Goal: Task Accomplishment & Management: Use online tool/utility

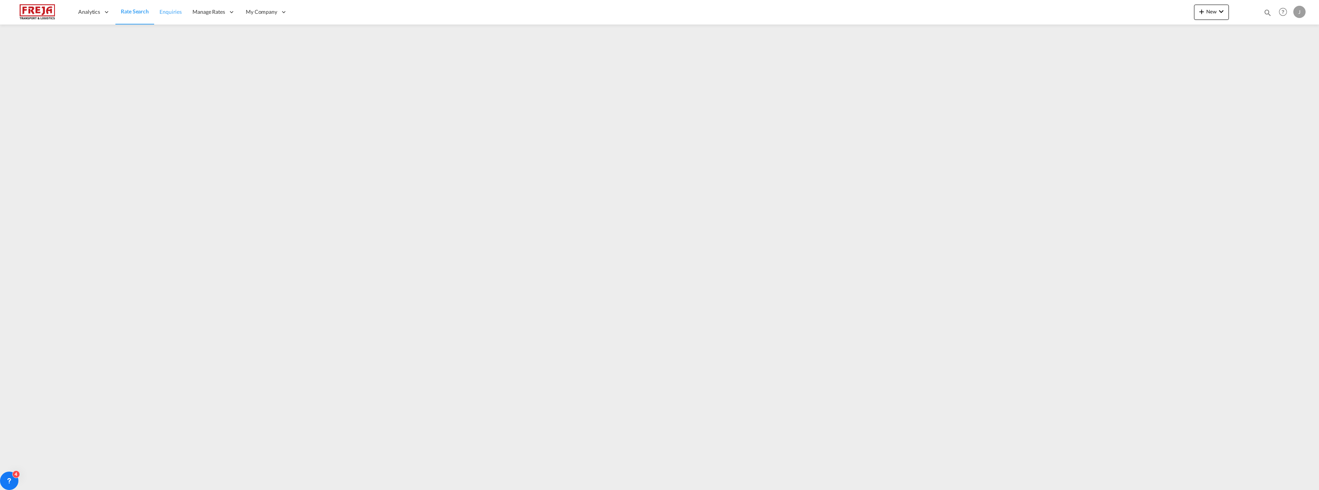
click at [172, 12] on span "Enquiries" at bounding box center [170, 11] width 22 height 7
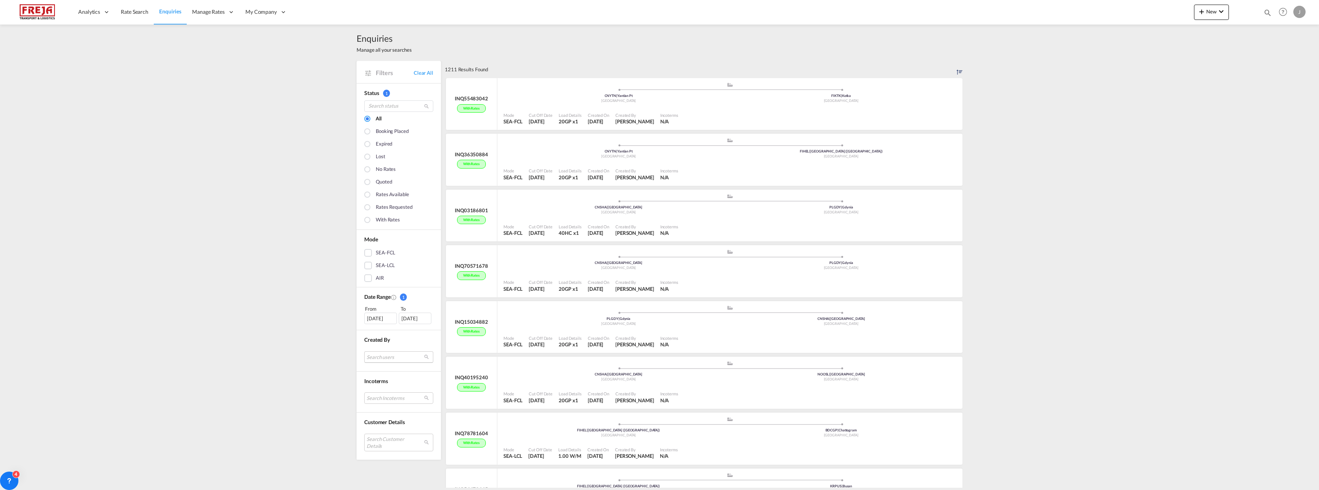
click at [382, 356] on md-select "Search users internal users internal_user [PERSON_NAME] [PERSON_NAME] [PERSON_N…" at bounding box center [398, 356] width 69 height 11
type md-option "[object Object]"
click at [378, 330] on input "search" at bounding box center [392, 326] width 82 height 7
type input "jar"
click at [380, 355] on div "jar kko Lamminpaa" at bounding box center [392, 353] width 60 height 7
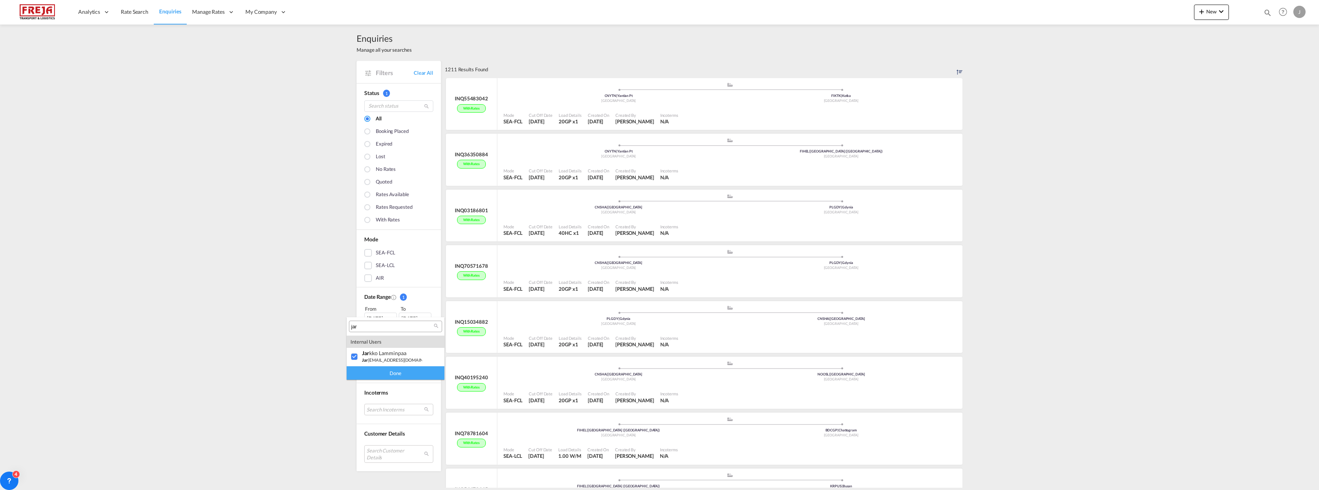
click at [380, 375] on div "Done" at bounding box center [395, 372] width 98 height 13
click at [589, 228] on div "Created On" at bounding box center [597, 227] width 21 height 6
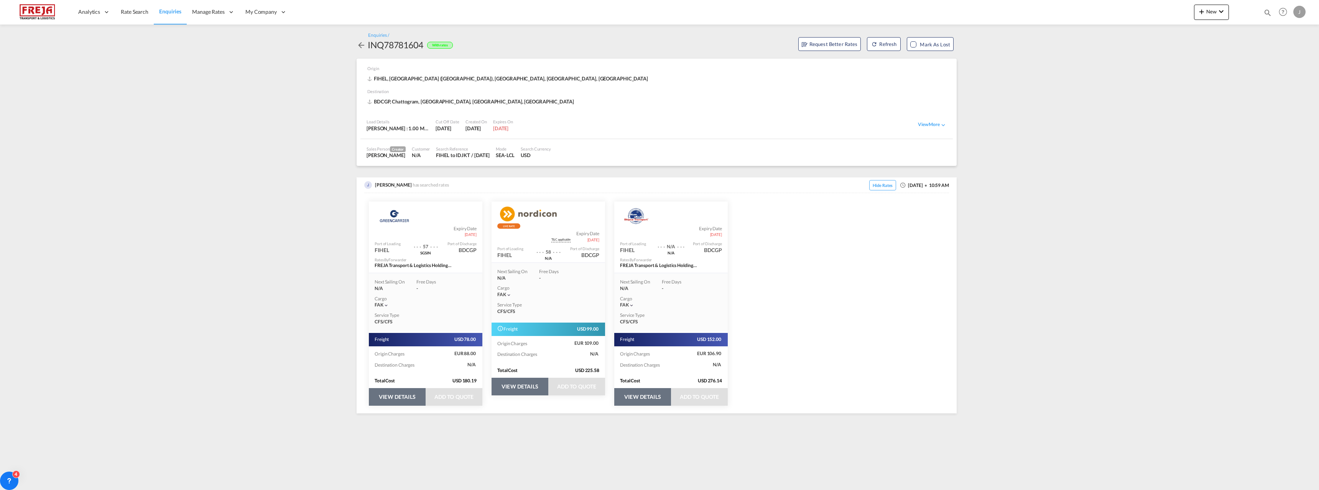
click at [358, 45] on md-icon "icon-arrow-left" at bounding box center [360, 45] width 9 height 9
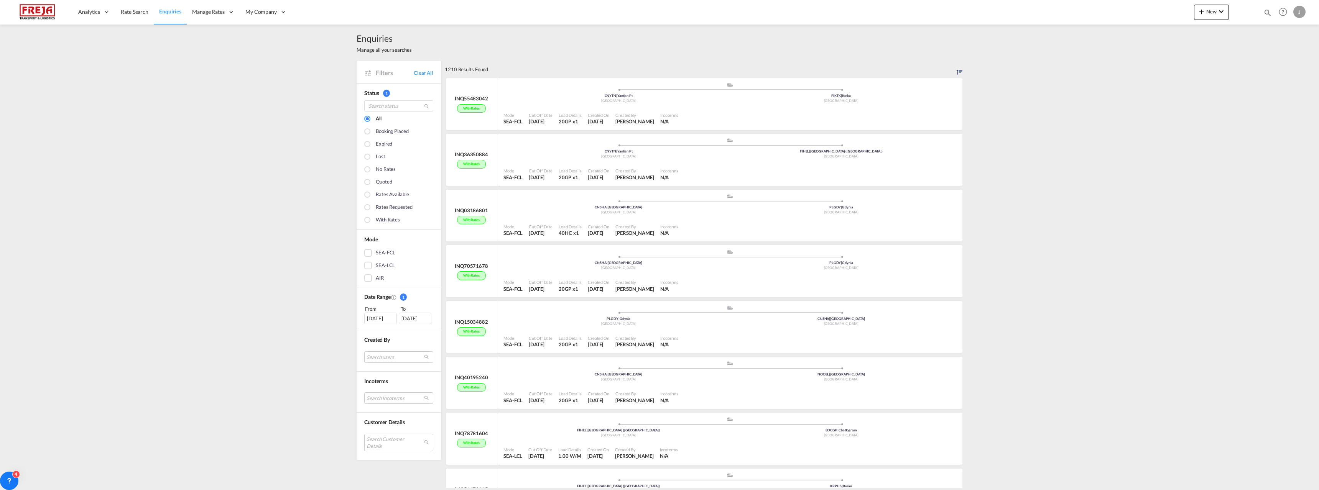
click at [365, 265] on div "SEA-LCL" at bounding box center [368, 266] width 8 height 8
click at [380, 314] on div "[DATE]" at bounding box center [380, 318] width 33 height 11
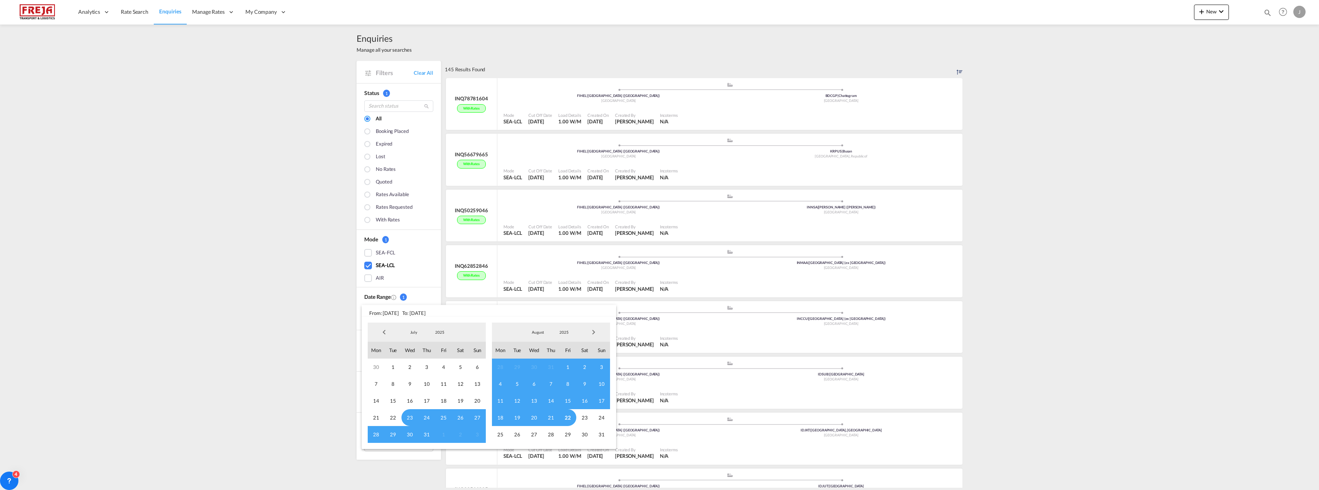
click at [313, 307] on md-backdrop at bounding box center [659, 245] width 1319 height 490
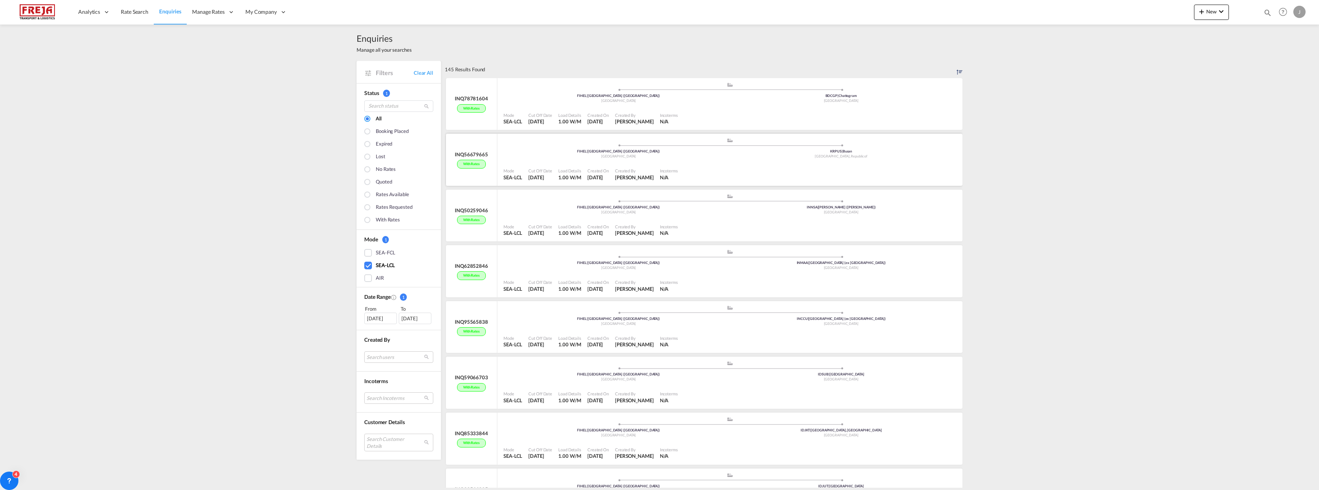
click at [690, 105] on div ".a{fill:#aaa8ad;} .a{fill:#aaa8ad;} FIHEL | [GEOGRAPHIC_DATA] ([GEOGRAPHIC_DATA…" at bounding box center [729, 93] width 453 height 23
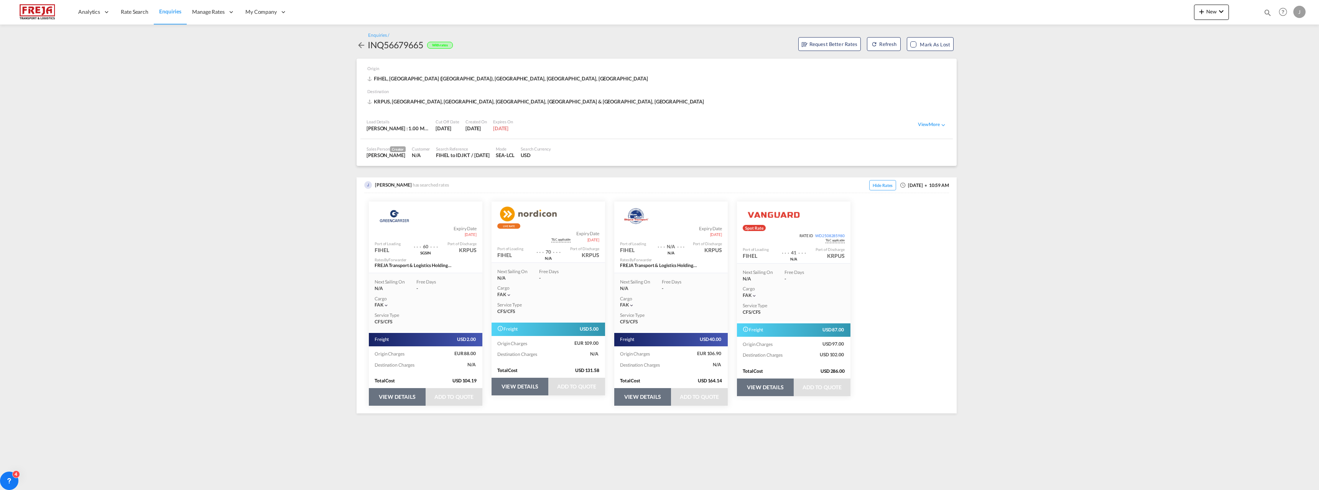
click at [360, 45] on md-icon "icon-arrow-left" at bounding box center [360, 45] width 9 height 9
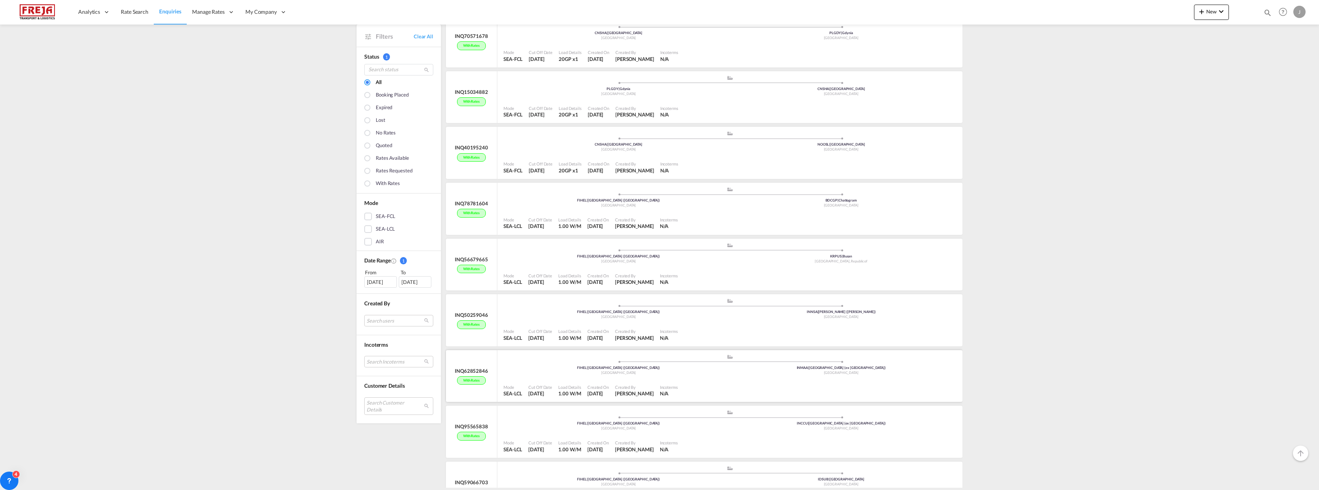
scroll to position [268, 0]
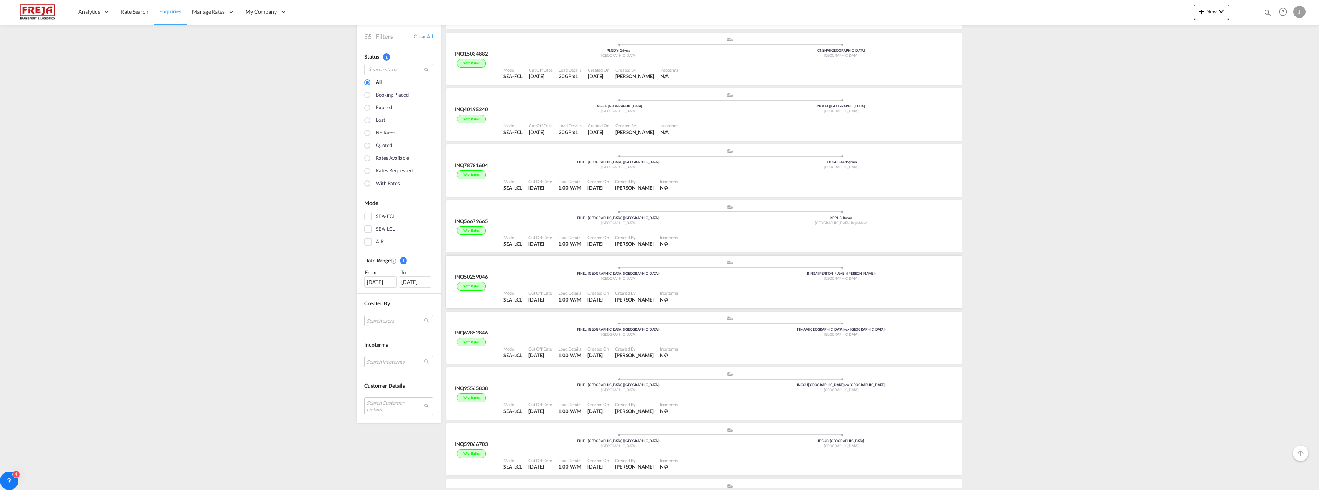
click at [755, 292] on div at bounding box center [820, 296] width 278 height 17
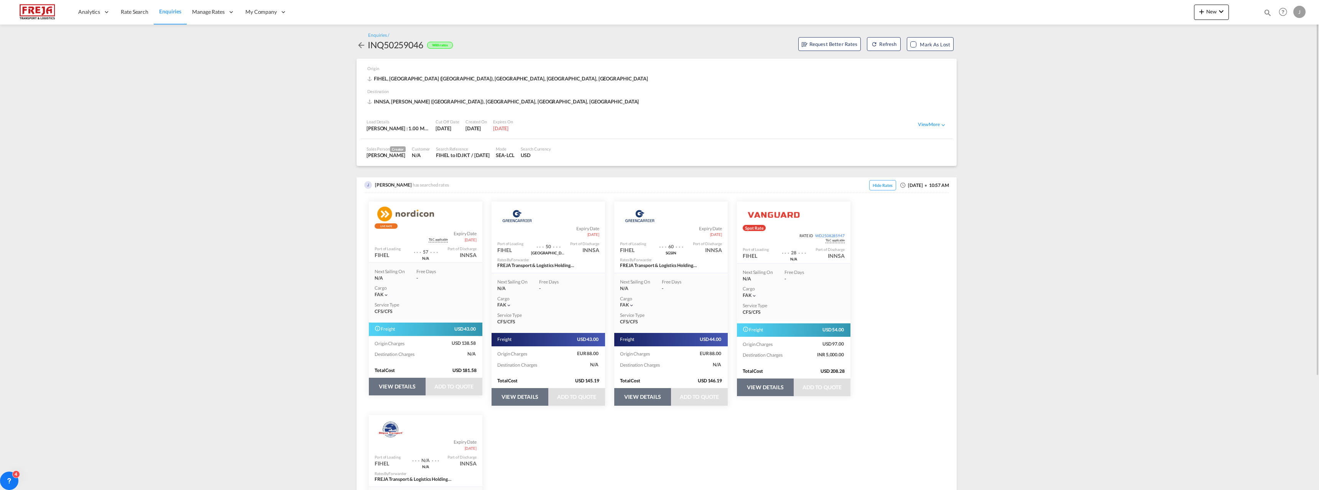
click at [362, 44] on md-icon "icon-arrow-left" at bounding box center [360, 45] width 9 height 9
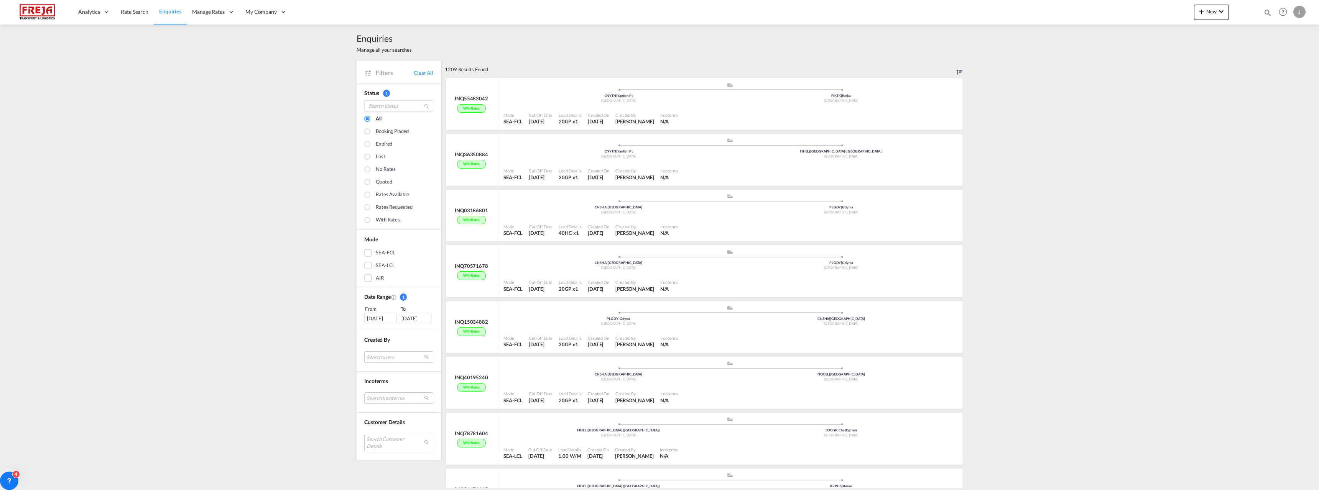
click at [371, 265] on div "SEA-LCL" at bounding box center [368, 266] width 8 height 8
click at [729, 334] on div at bounding box center [820, 341] width 278 height 17
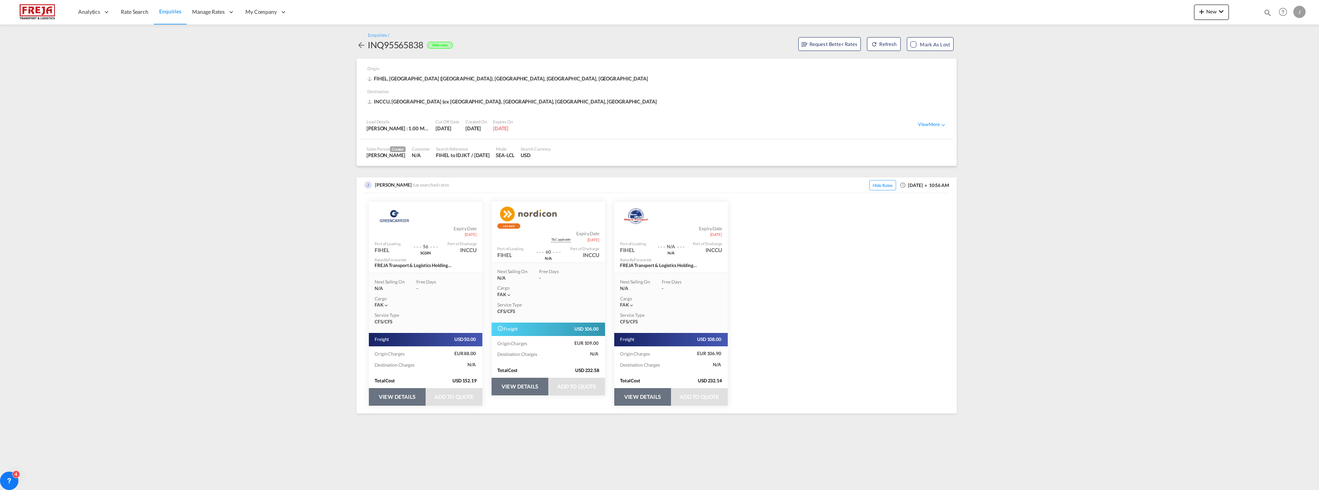
click at [360, 44] on md-icon "icon-arrow-left" at bounding box center [360, 45] width 9 height 9
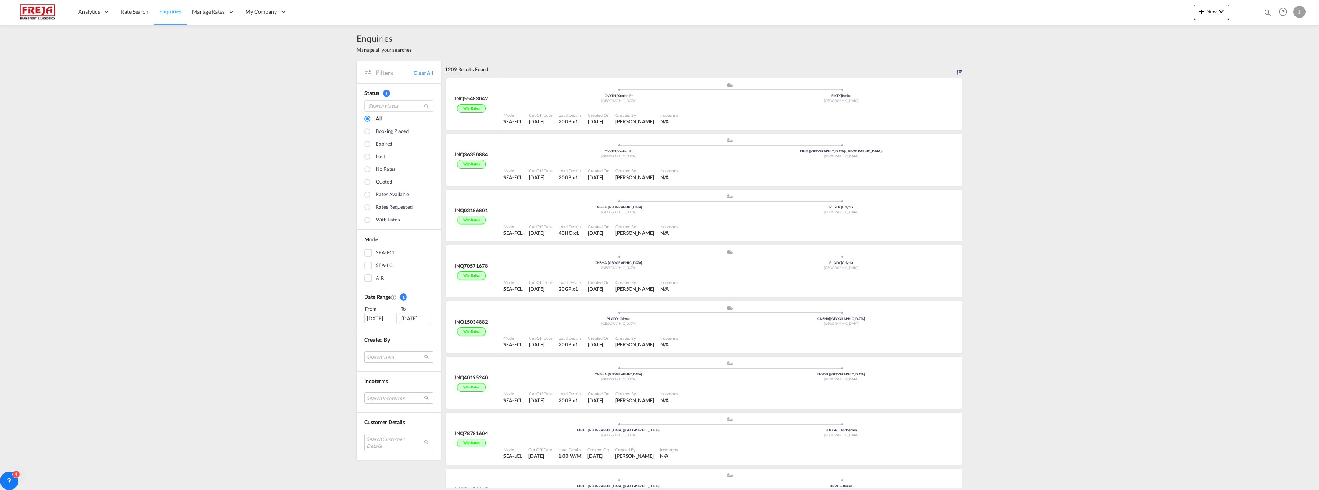
click at [364, 263] on div "SEA-LCL" at bounding box center [368, 266] width 8 height 8
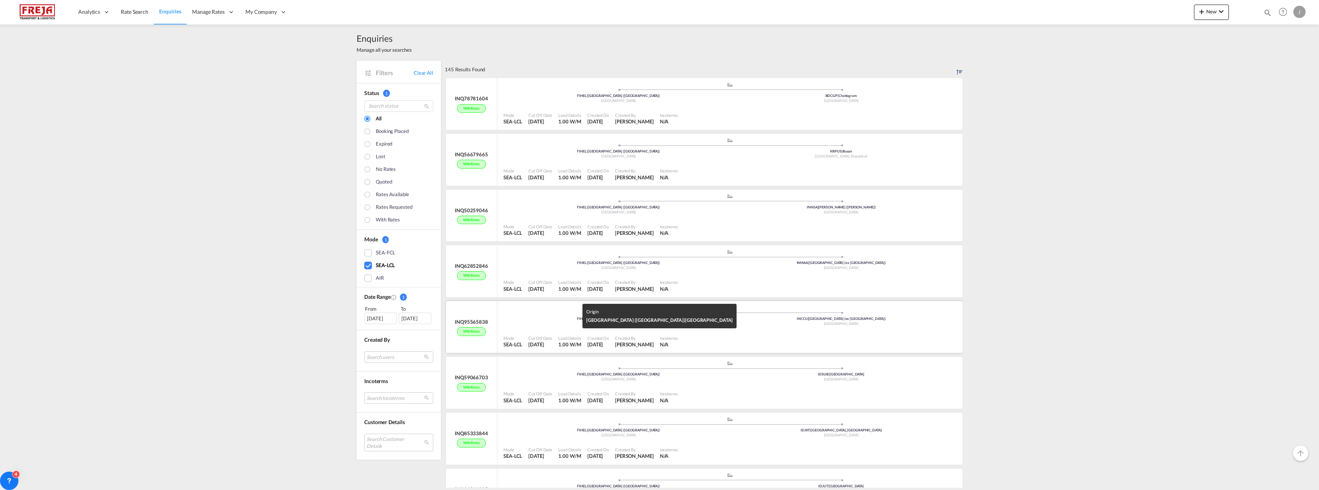
scroll to position [38, 0]
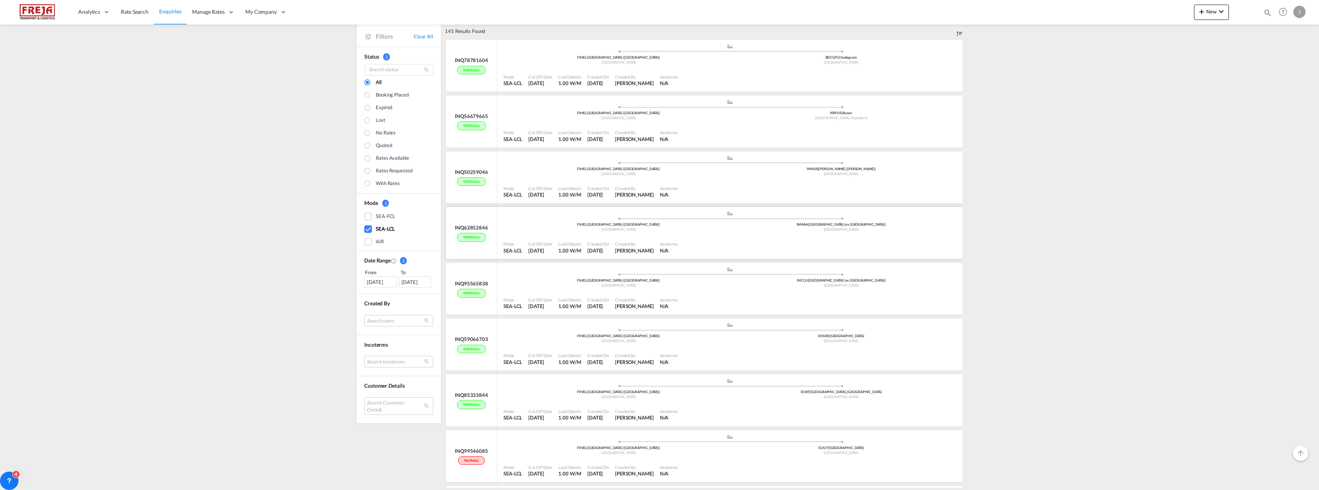
click at [644, 236] on div "Mode SEA-LCL Cut Off Date [DATE] Load Details 1.00 W/M Created On [DATE] Create…" at bounding box center [729, 247] width 465 height 23
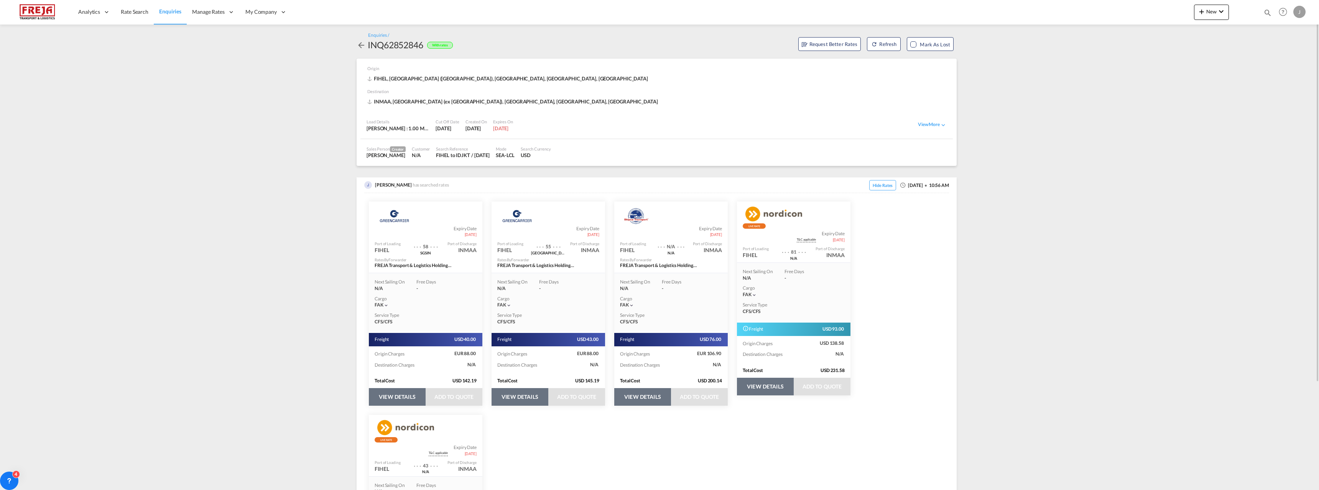
click at [359, 45] on md-icon "icon-arrow-left" at bounding box center [360, 45] width 9 height 9
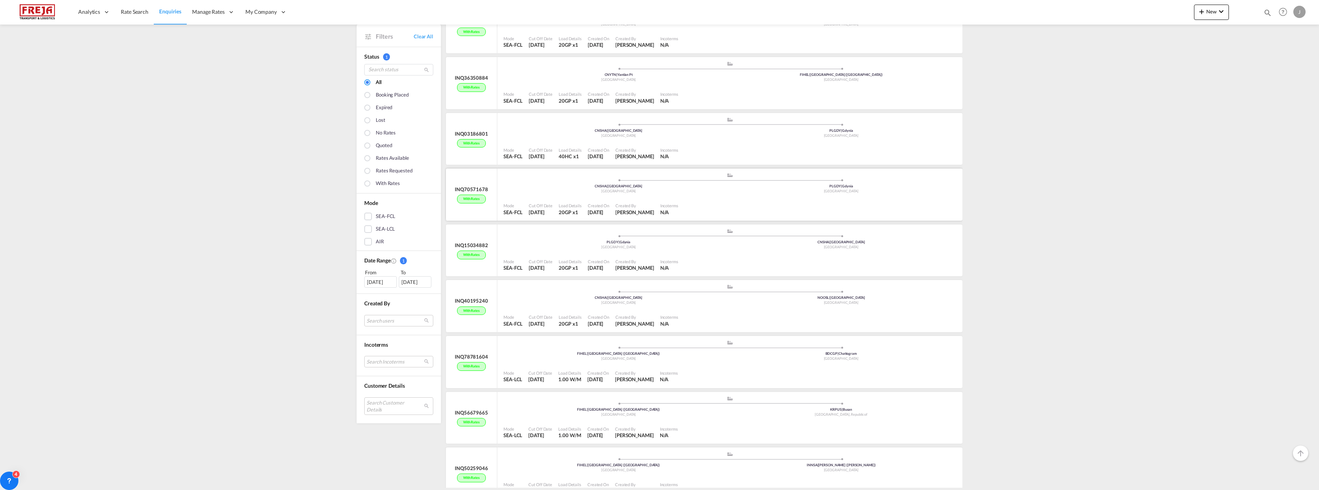
scroll to position [153, 0]
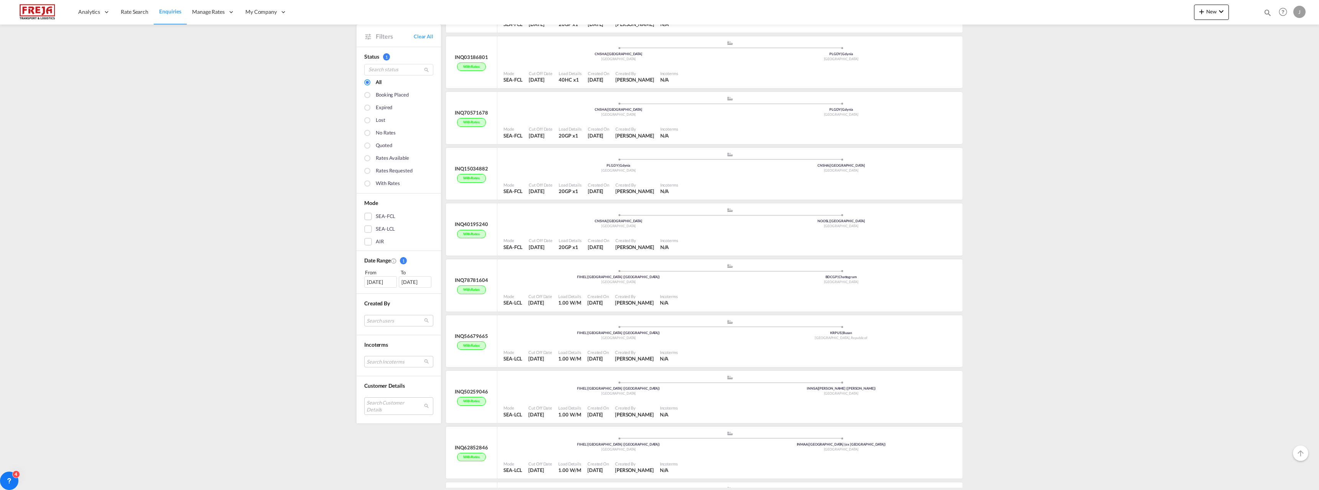
click at [376, 225] on div "SEA-LCL" at bounding box center [385, 229] width 19 height 8
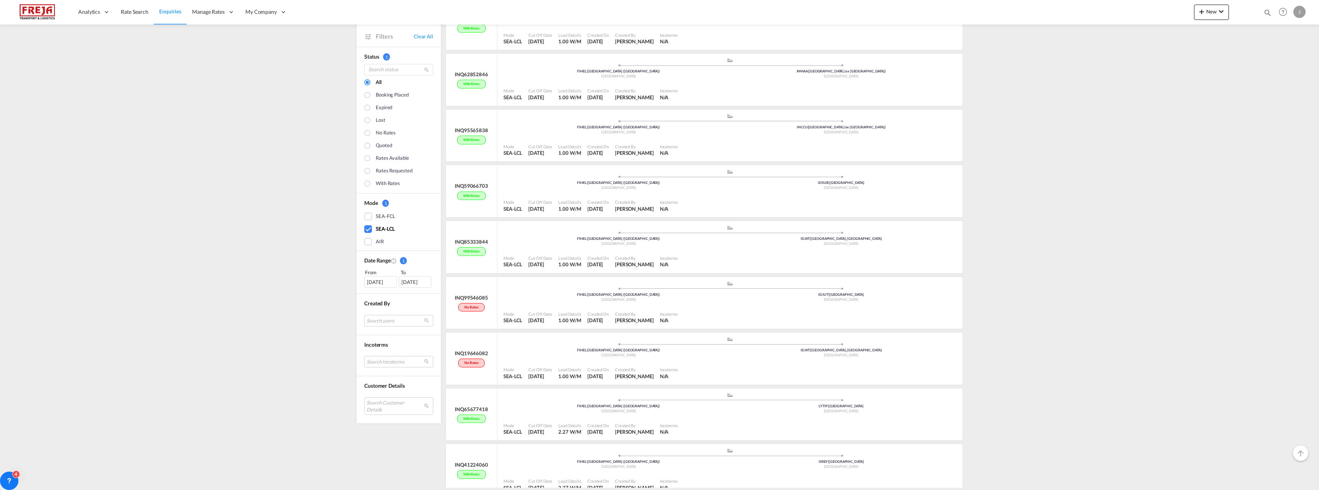
scroll to position [0, 0]
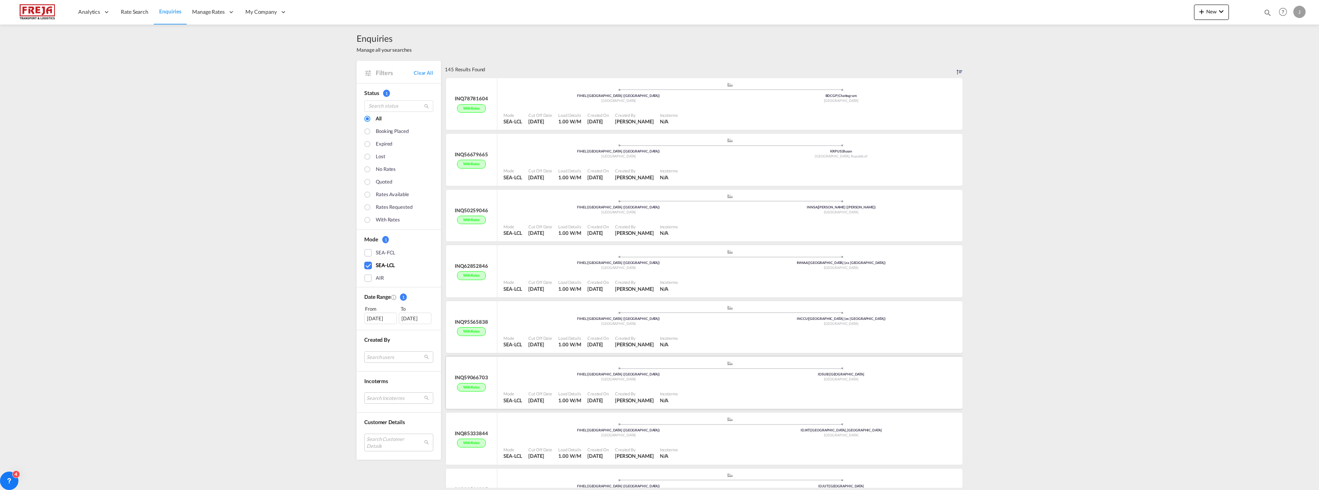
click at [584, 91] on span at bounding box center [618, 90] width 223 height 2
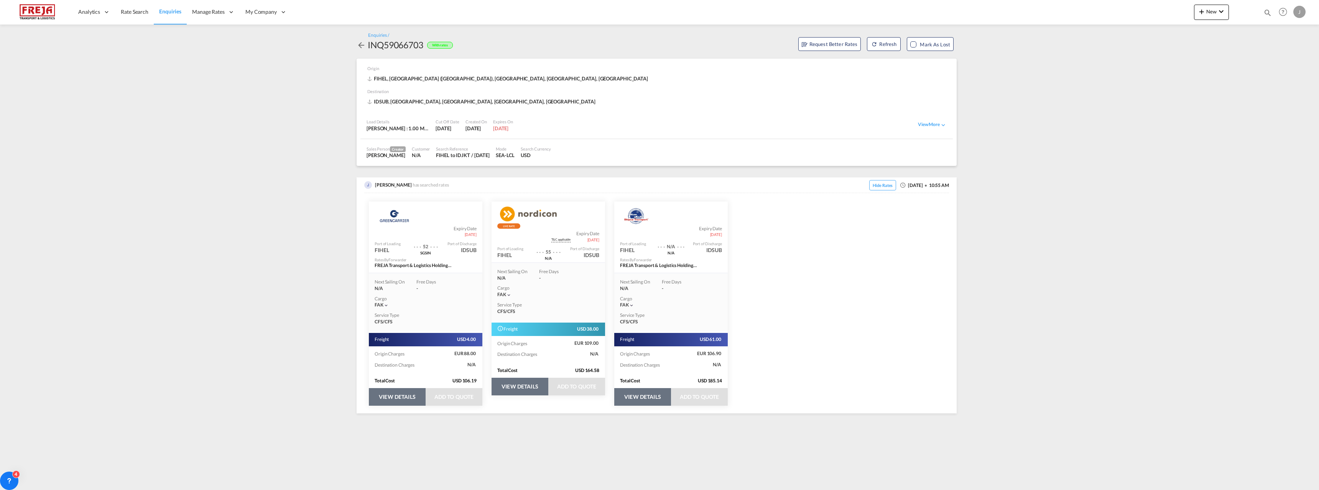
click at [363, 44] on md-icon "icon-arrow-left" at bounding box center [360, 45] width 9 height 9
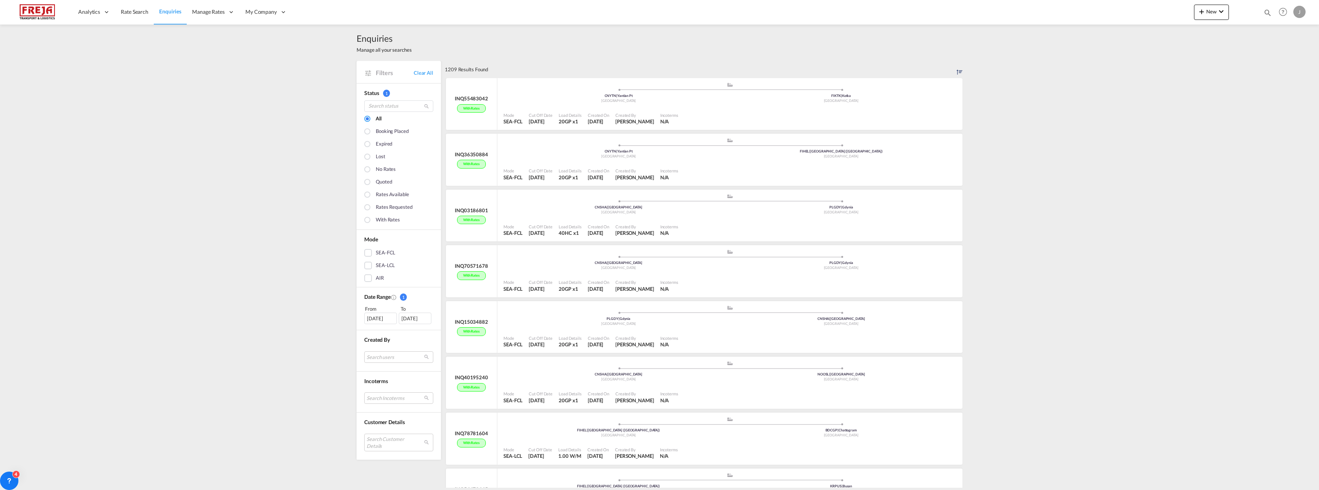
click at [365, 268] on div "SEA-LCL" at bounding box center [368, 266] width 8 height 8
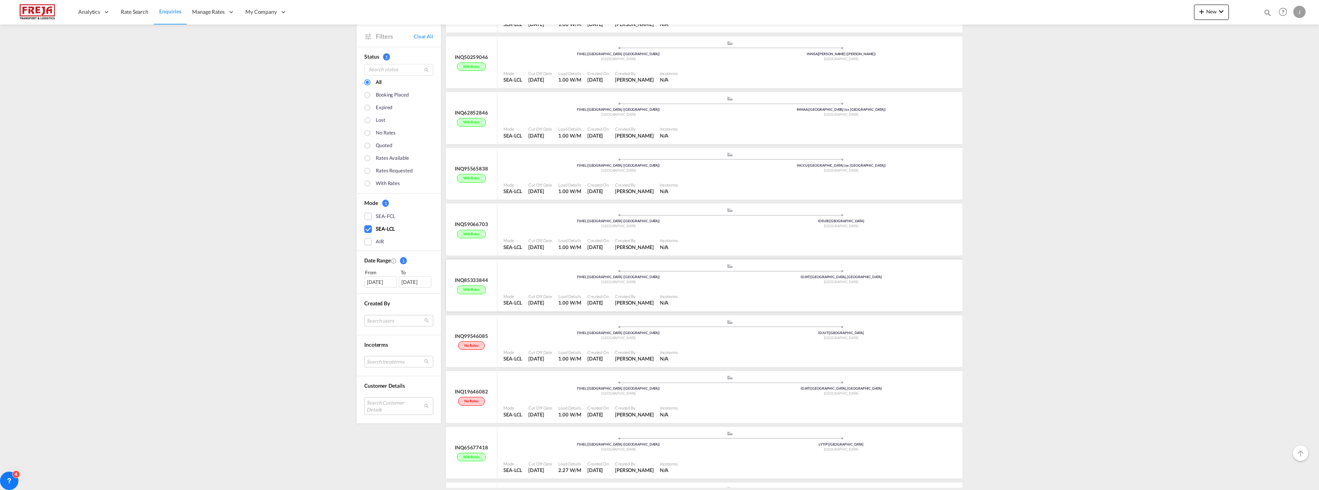
scroll to position [115, 0]
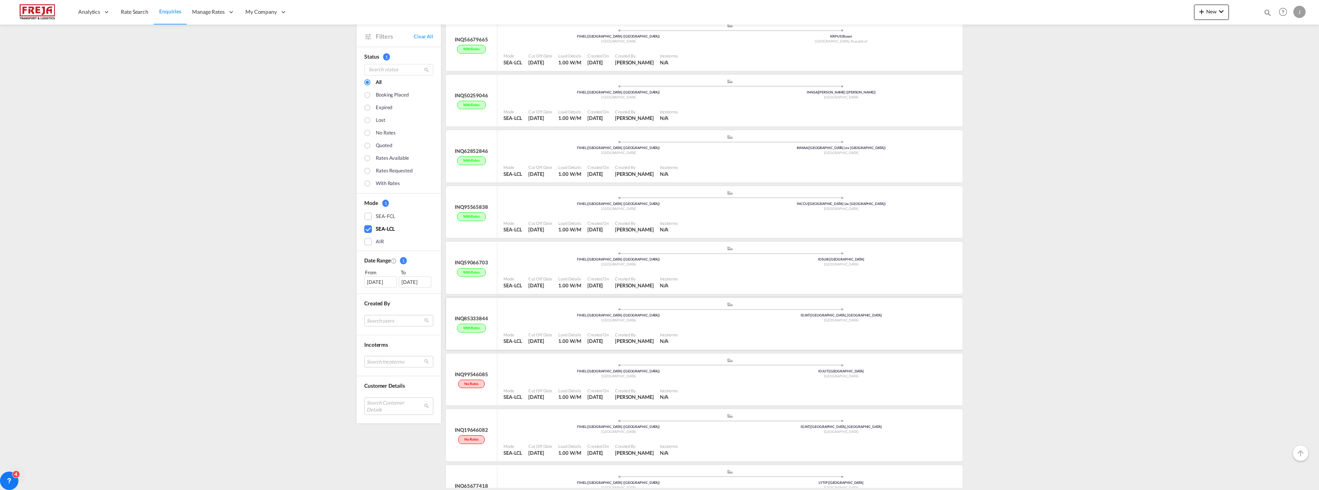
click at [787, 330] on div at bounding box center [820, 338] width 278 height 17
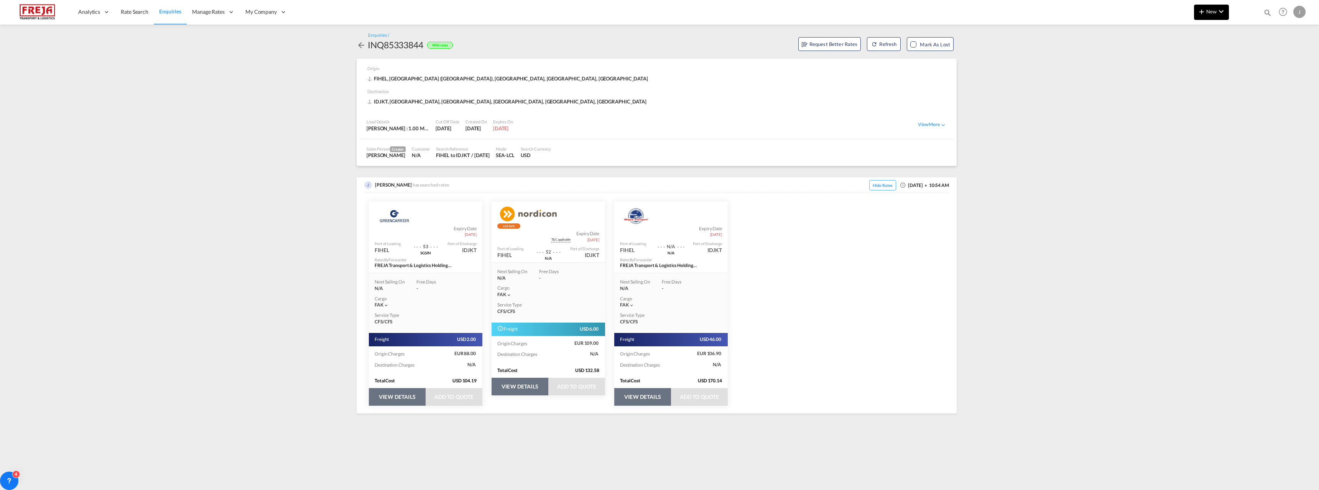
click at [1210, 18] on button "New" at bounding box center [1211, 12] width 35 height 15
click at [1247, 54] on span "Ratesheet" at bounding box center [1242, 57] width 8 height 15
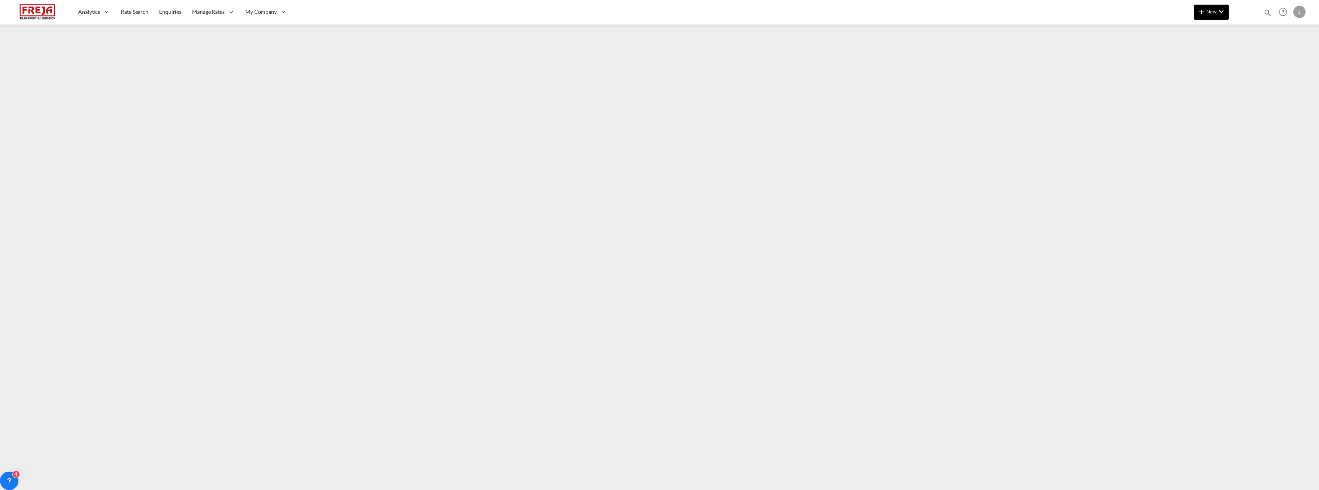
click at [1201, 7] on md-icon "icon-plus 400-fg" at bounding box center [1201, 11] width 9 height 9
click at [1243, 56] on span "Ratesheet" at bounding box center [1242, 57] width 8 height 15
